Goal: Task Accomplishment & Management: Use online tool/utility

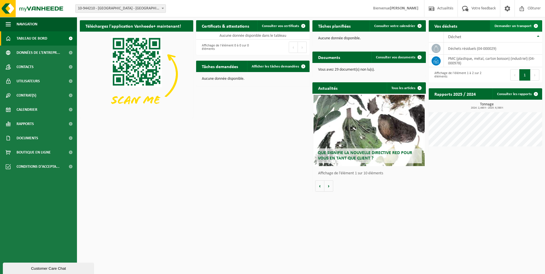
click at [535, 26] on span at bounding box center [535, 25] width 11 height 11
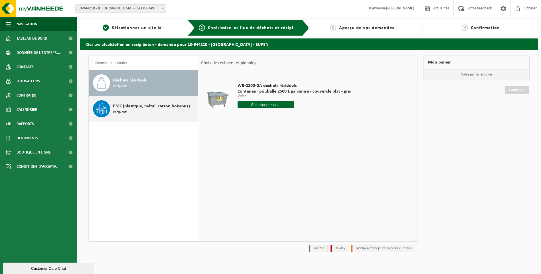
click at [133, 109] on span "PMC (plastique, métal, carton boisson) (industriel)" at bounding box center [154, 106] width 83 height 7
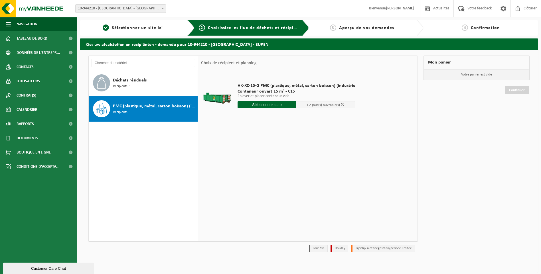
click at [262, 103] on input "text" at bounding box center [266, 104] width 59 height 7
click at [252, 154] on div "14" at bounding box center [253, 155] width 10 height 9
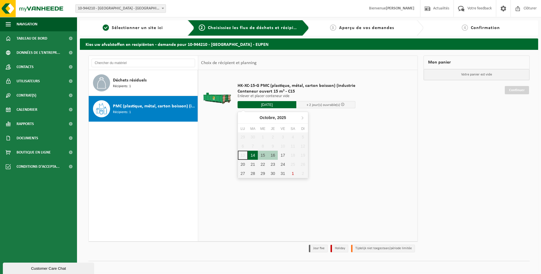
type input "à partir de 2025-10-14"
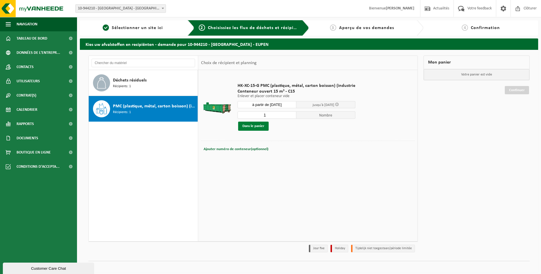
click at [246, 128] on button "Dans le panier" at bounding box center [253, 126] width 30 height 9
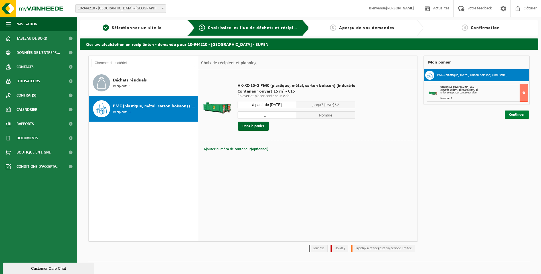
click at [525, 113] on link "Continuer" at bounding box center [516, 115] width 24 height 8
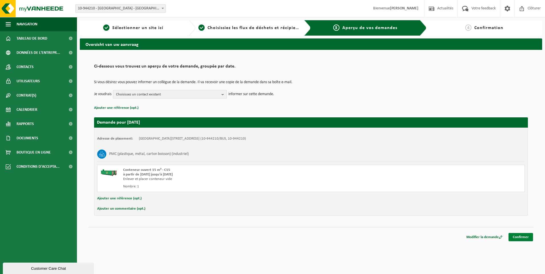
click at [532, 239] on link "Confirmer" at bounding box center [520, 237] width 25 height 8
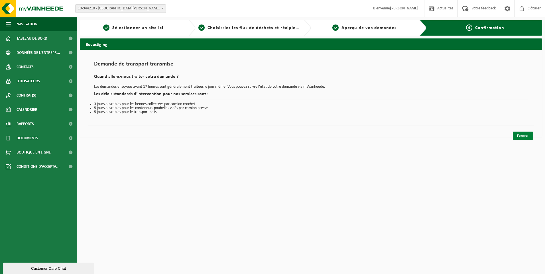
click at [522, 136] on link "Fermer" at bounding box center [523, 136] width 20 height 8
